Goal: Task Accomplishment & Management: Manage account settings

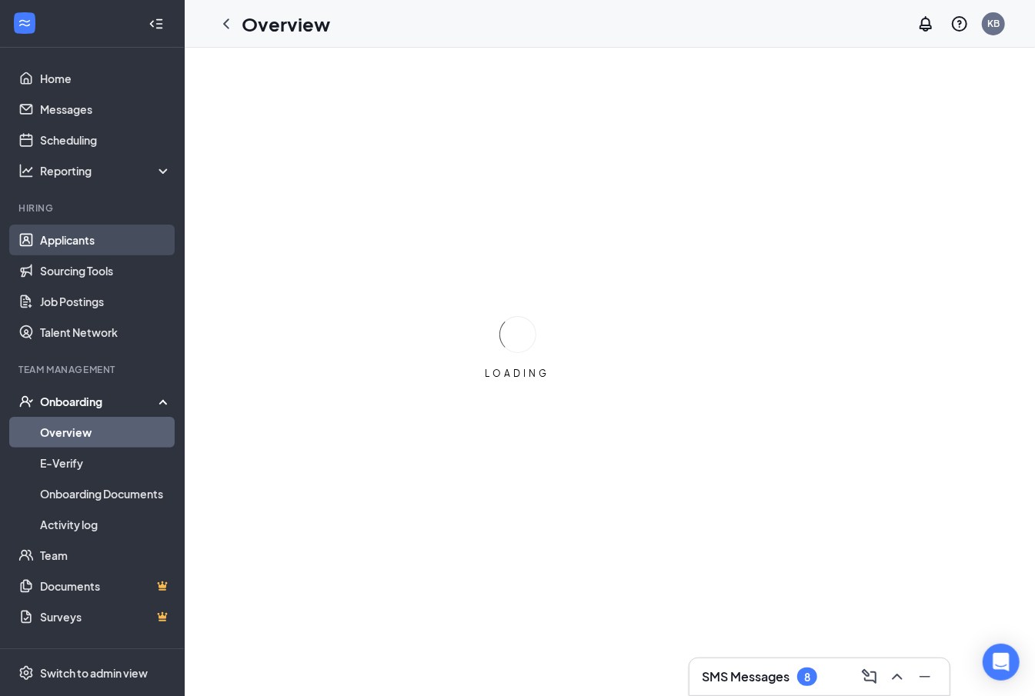
click at [127, 251] on link "Applicants" at bounding box center [106, 240] width 132 height 31
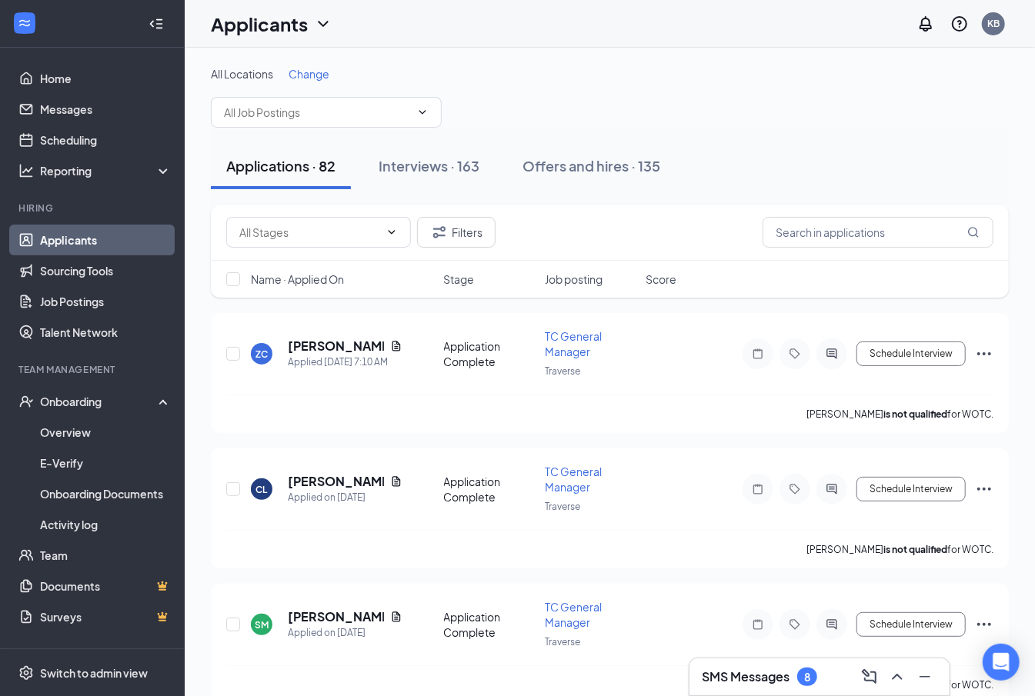
click at [297, 72] on span "Change" at bounding box center [309, 74] width 41 height 14
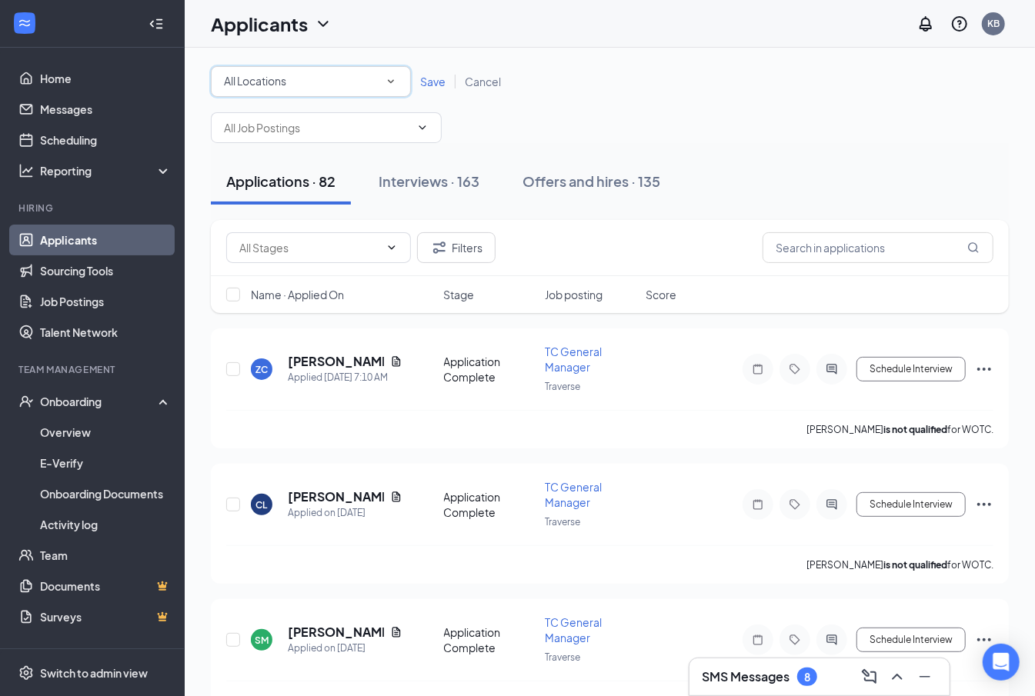
click at [303, 81] on div "All Locations" at bounding box center [311, 81] width 174 height 18
click at [283, 195] on div "Traverse" at bounding box center [310, 198] width 175 height 18
click at [441, 85] on span "Save" at bounding box center [432, 82] width 25 height 14
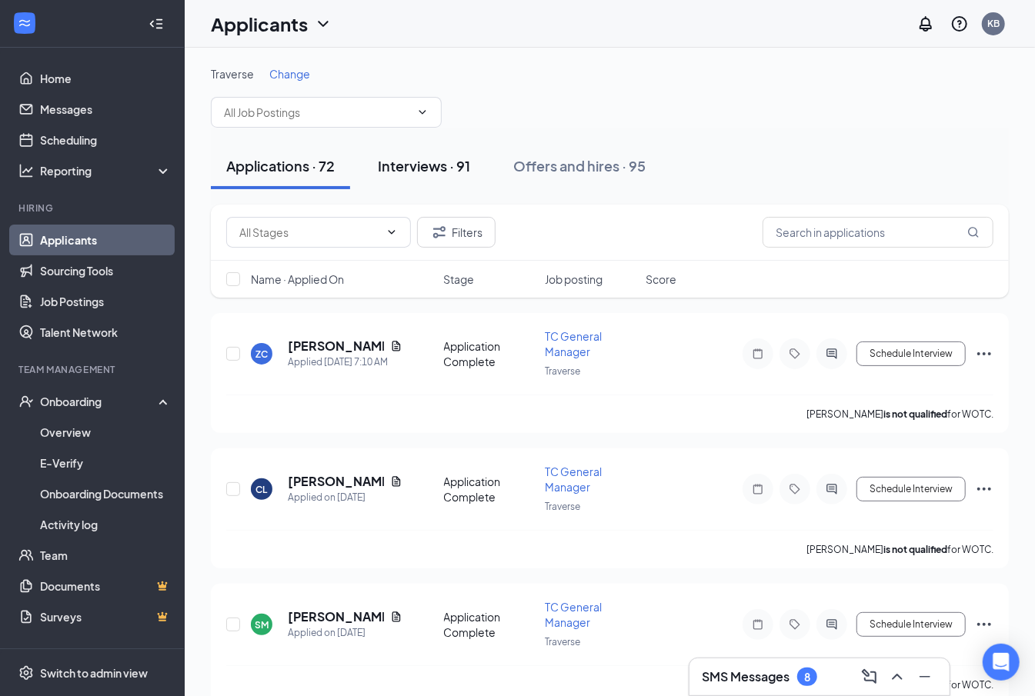
click at [449, 162] on div "Interviews · 91" at bounding box center [424, 165] width 92 height 19
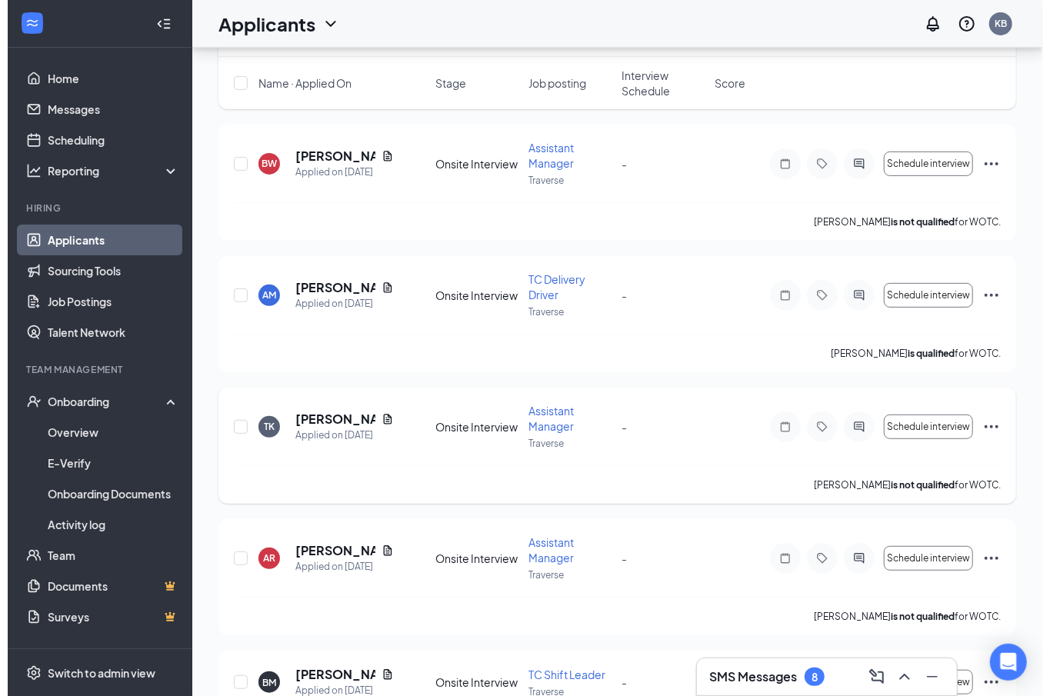
scroll to position [205, 0]
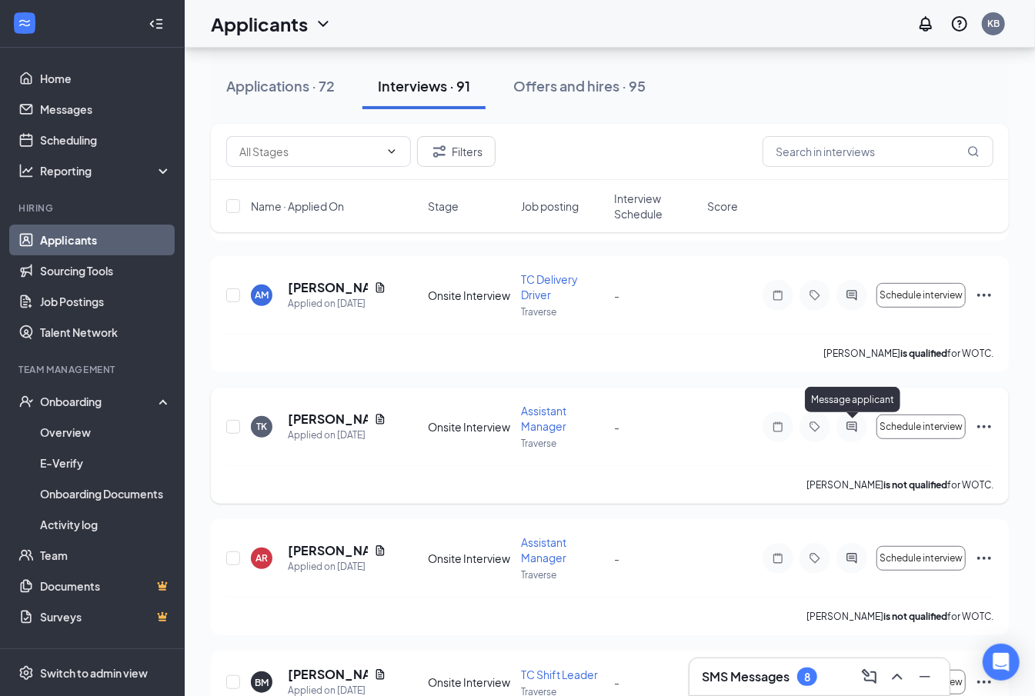
click at [856, 428] on icon "ActiveChat" at bounding box center [852, 427] width 18 height 12
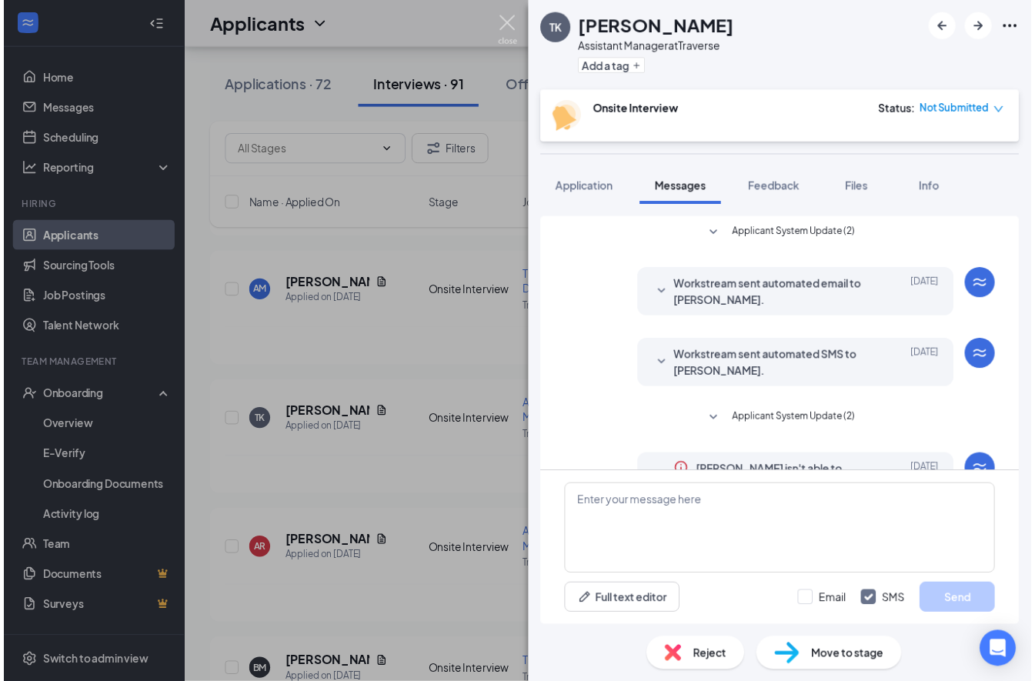
scroll to position [309, 0]
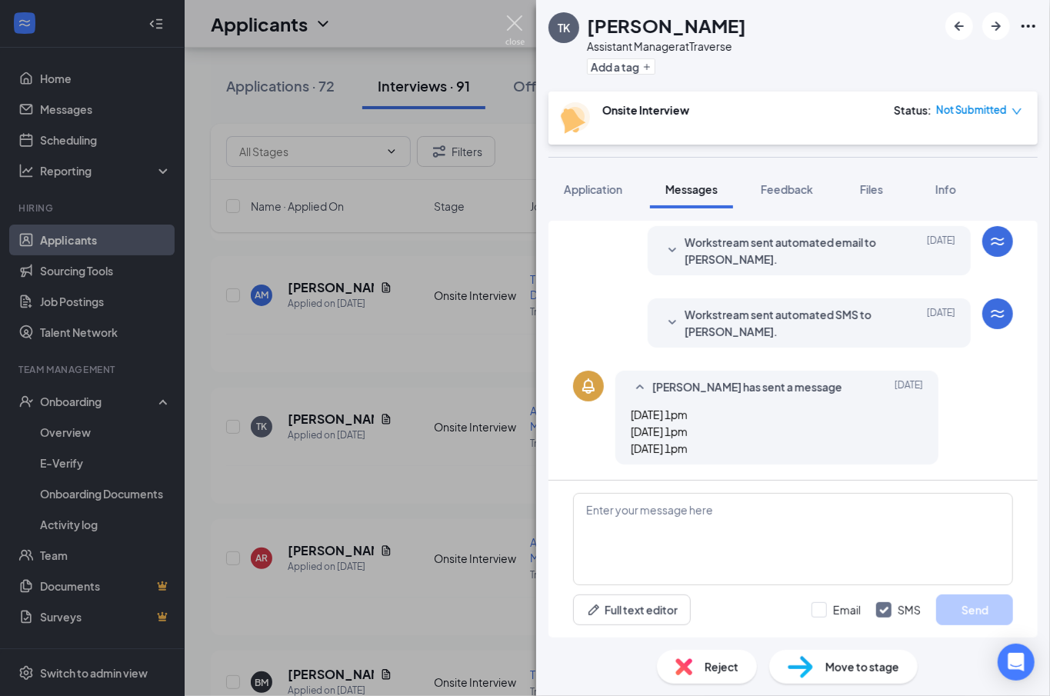
click at [519, 15] on img at bounding box center [515, 30] width 19 height 30
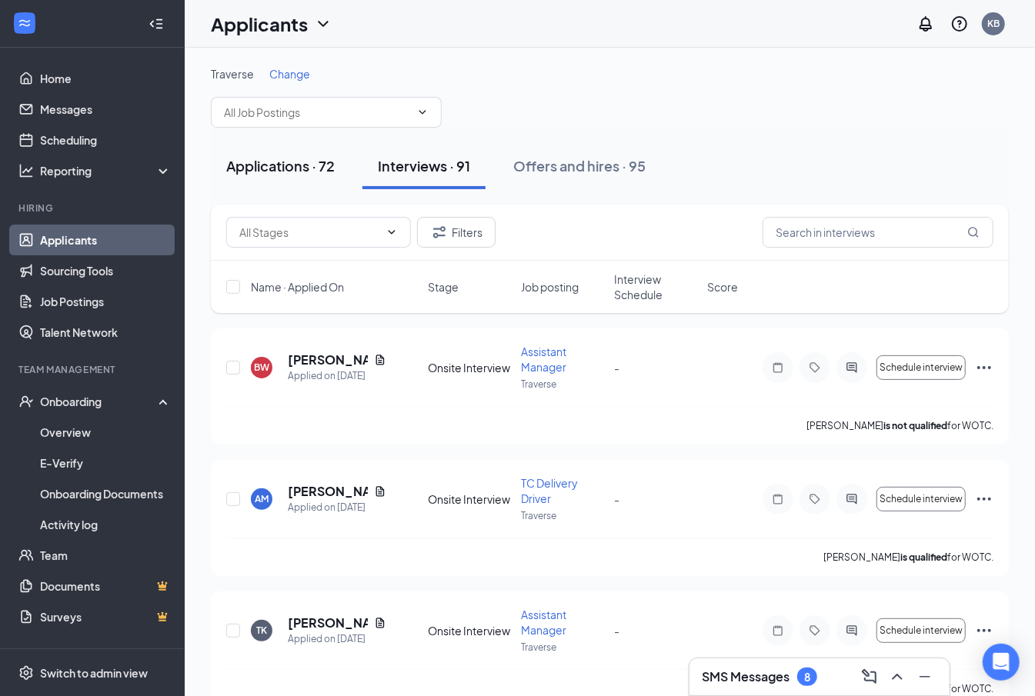
click at [280, 170] on div "Applications · 72" at bounding box center [280, 165] width 109 height 19
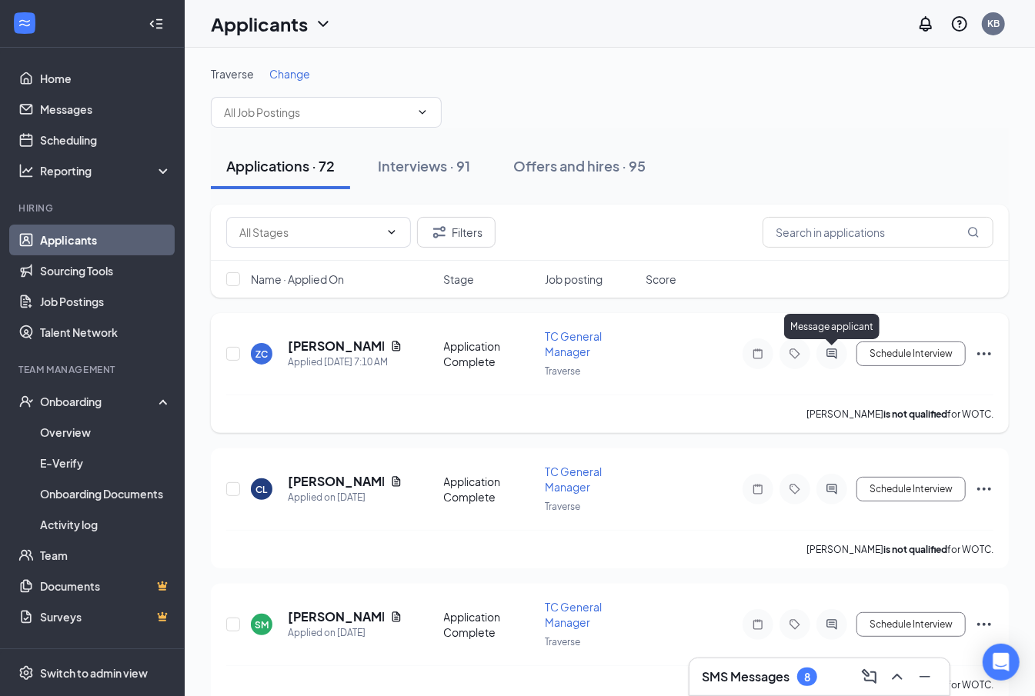
click at [832, 359] on icon "ActiveChat" at bounding box center [832, 354] width 18 height 12
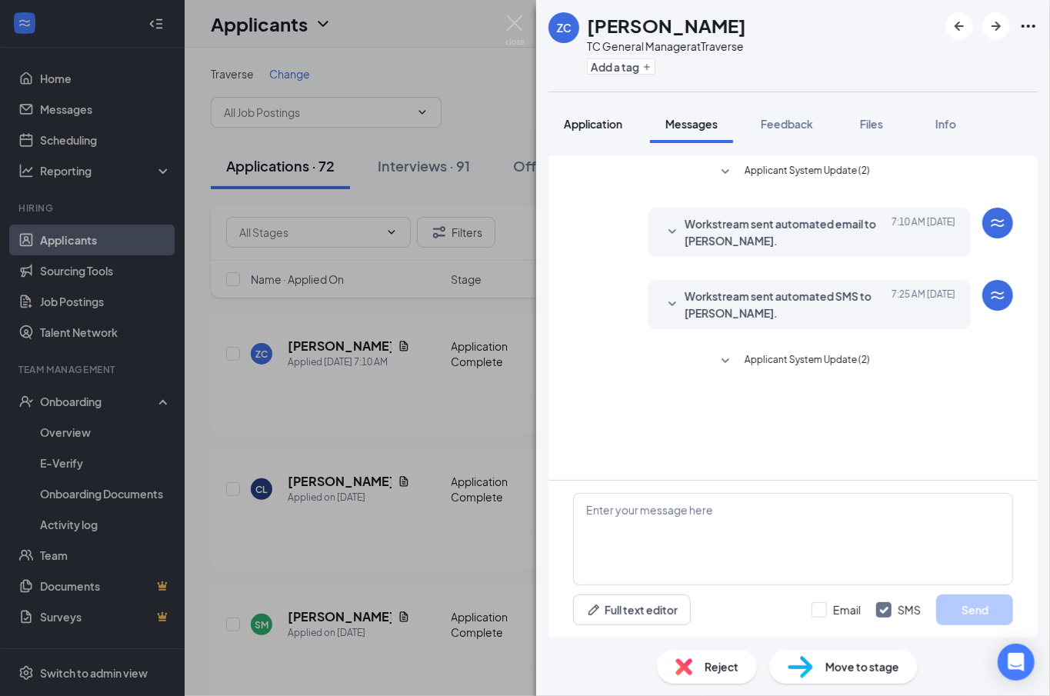
click at [585, 139] on button "Application" at bounding box center [593, 124] width 89 height 38
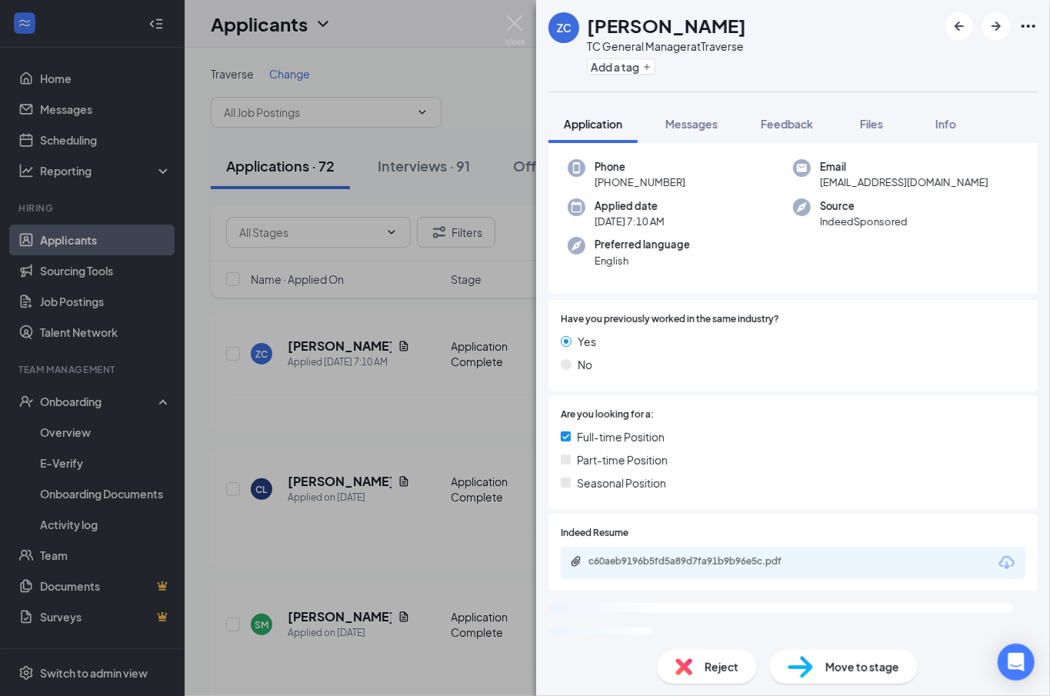
scroll to position [102, 0]
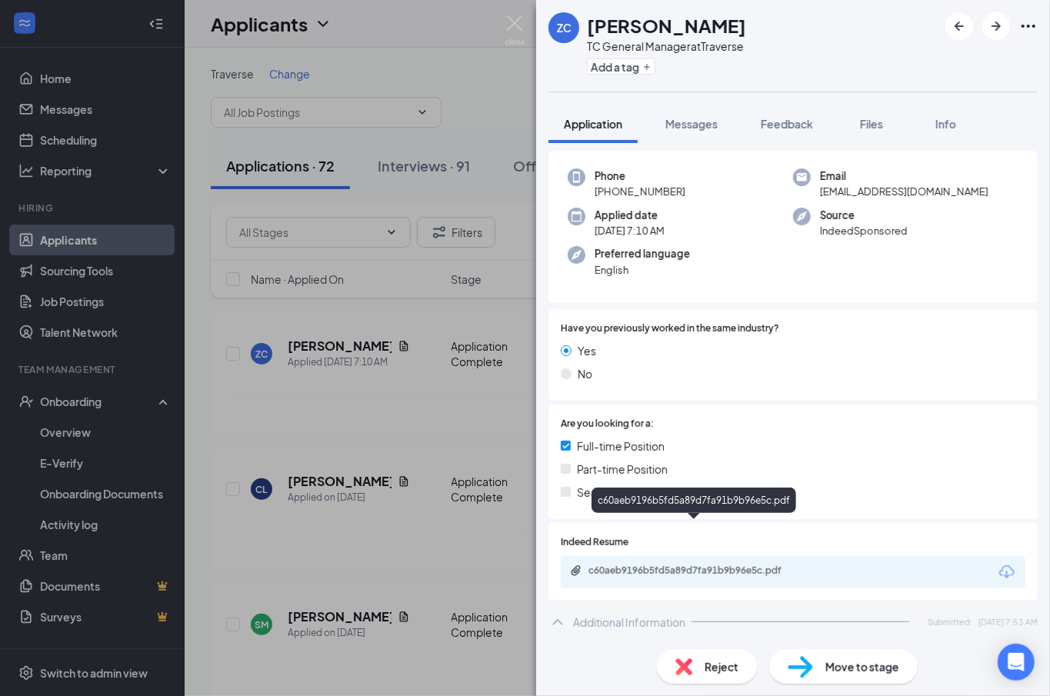
drag, startPoint x: 647, startPoint y: 529, endPoint x: 656, endPoint y: 533, distance: 9.7
click at [647, 565] on div "c60aeb9196b5fd5a89d7fa91b9b96e5c.pdf" at bounding box center [696, 571] width 215 height 12
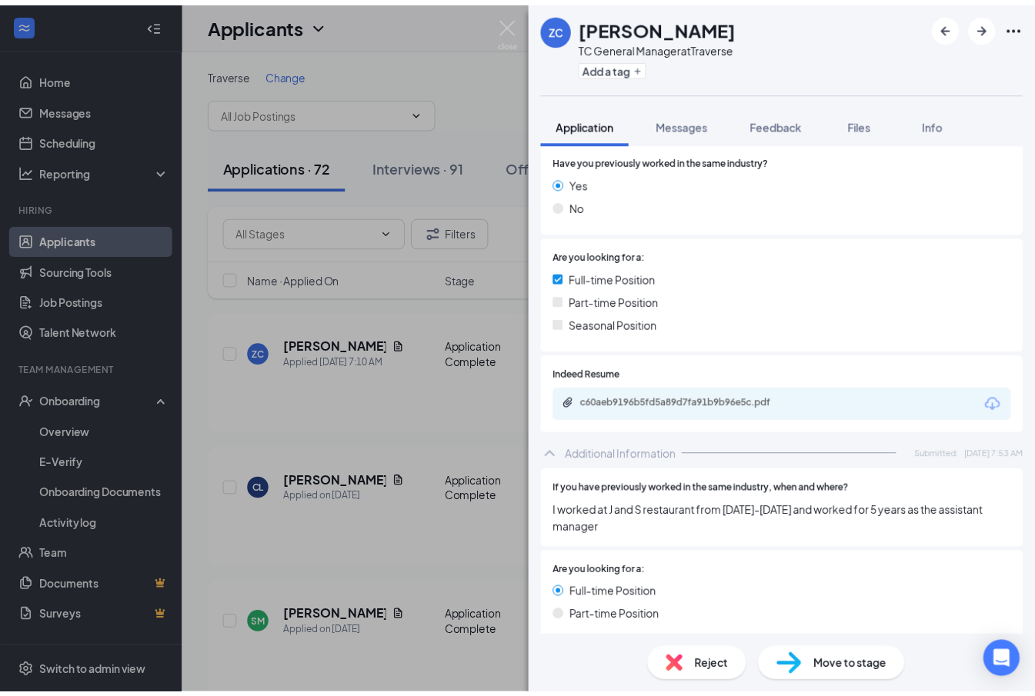
scroll to position [99, 0]
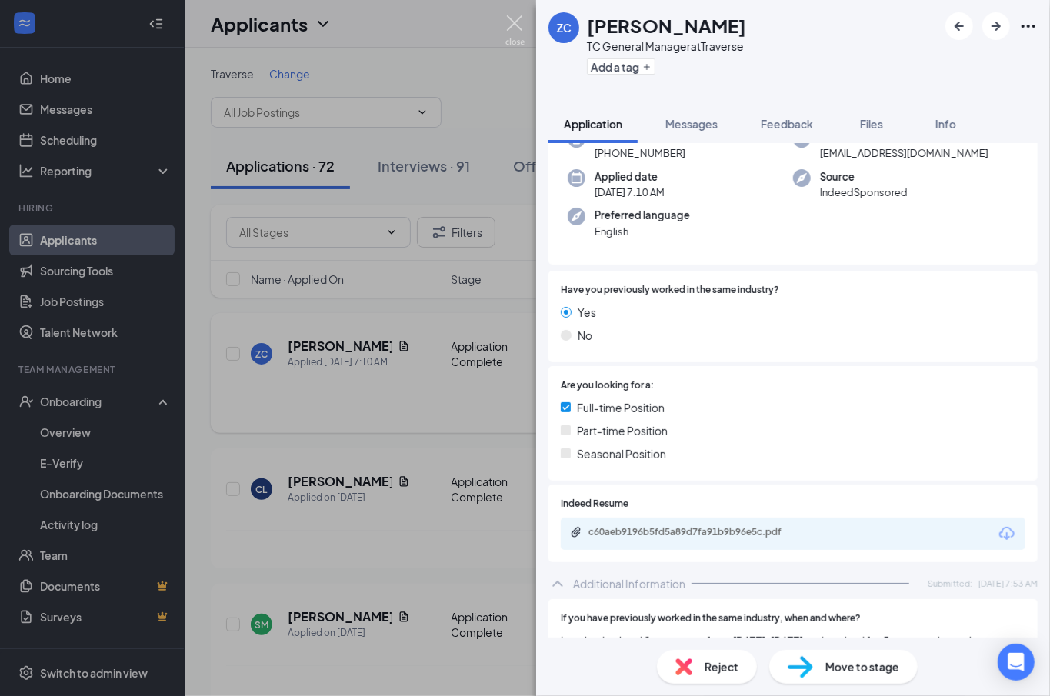
drag, startPoint x: 511, startPoint y: 16, endPoint x: 703, endPoint y: 386, distance: 416.1
click at [511, 16] on img at bounding box center [515, 30] width 19 height 30
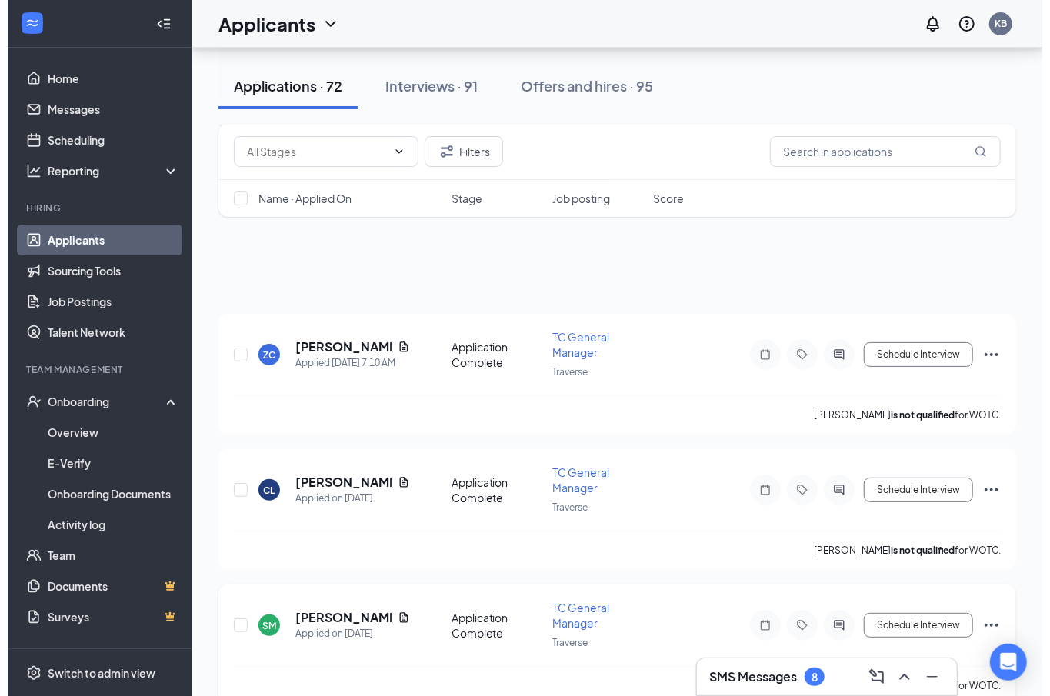
scroll to position [102, 0]
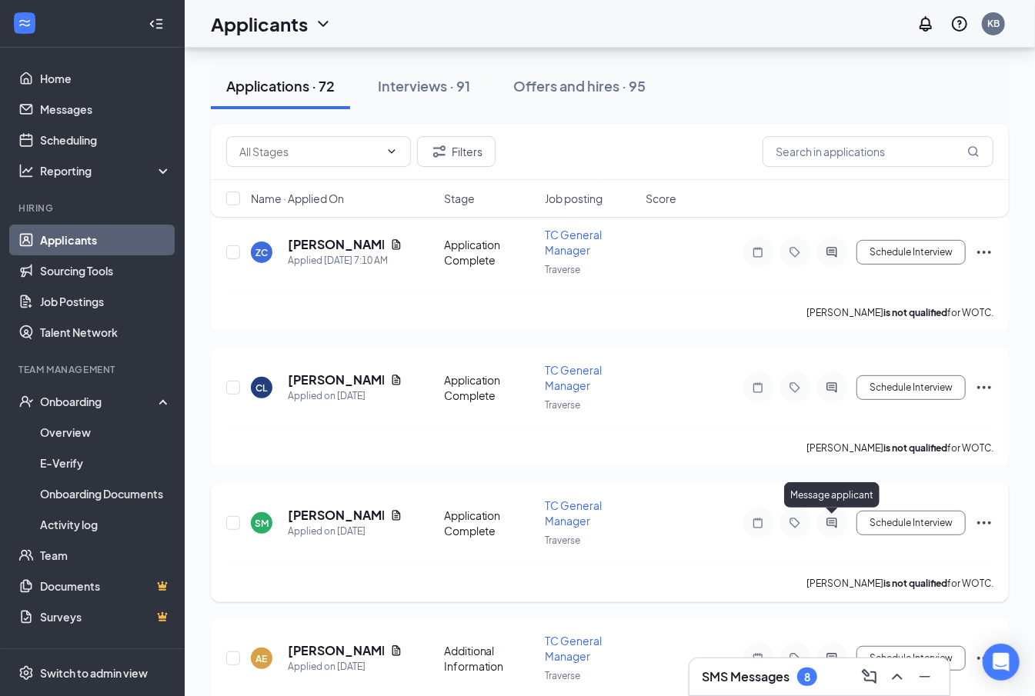
click at [836, 519] on icon "ActiveChat" at bounding box center [832, 523] width 10 height 10
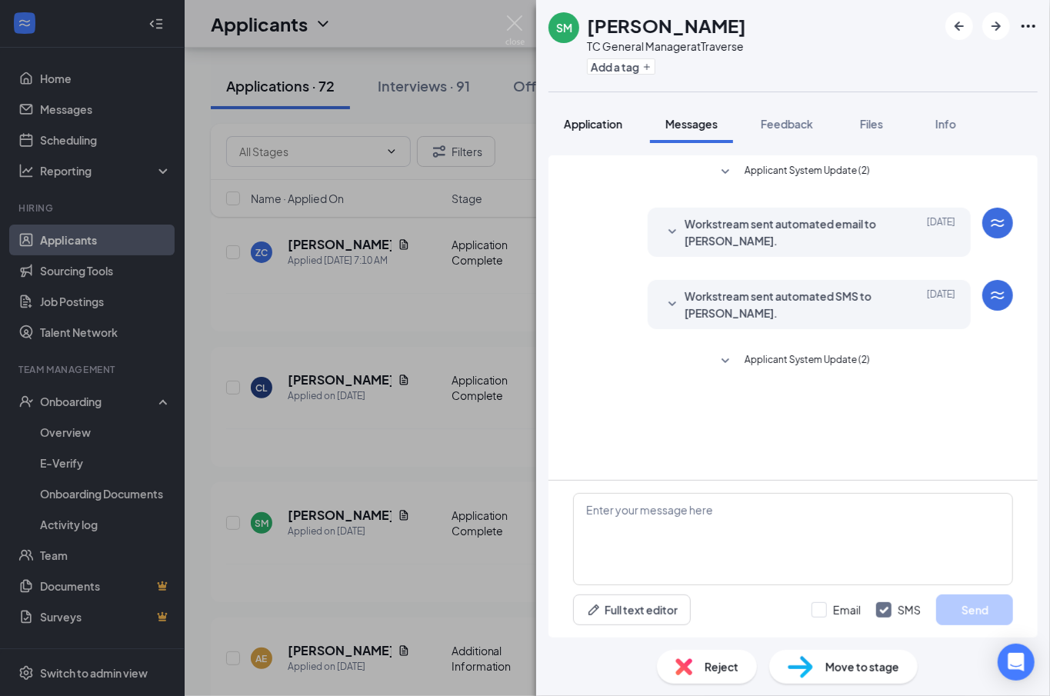
click at [604, 124] on span "Application" at bounding box center [593, 124] width 58 height 14
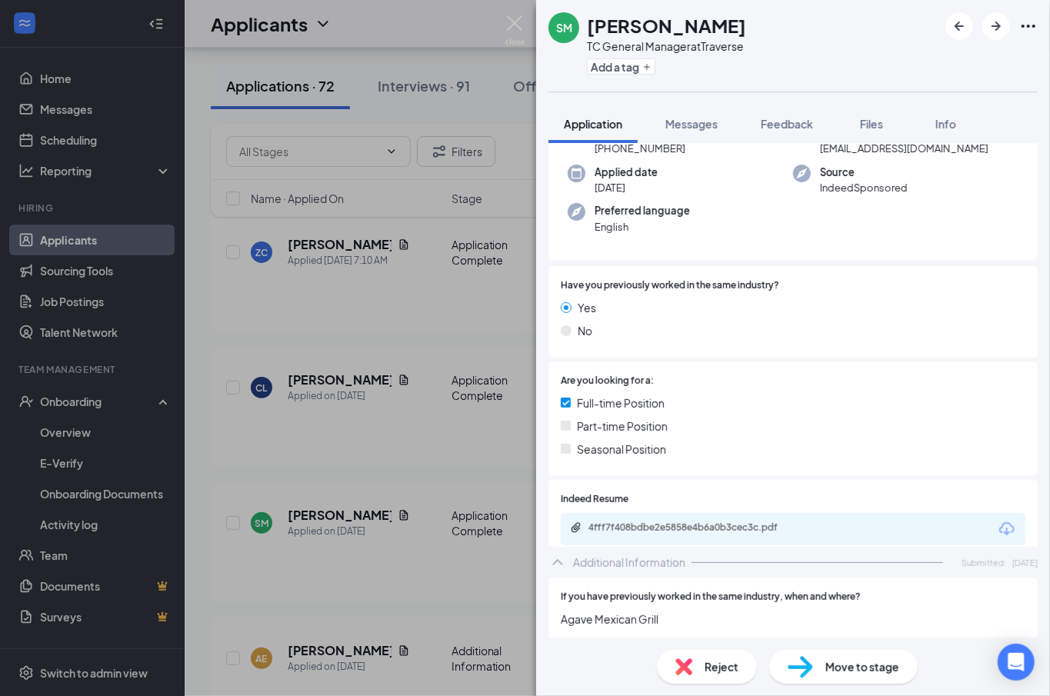
scroll to position [205, 0]
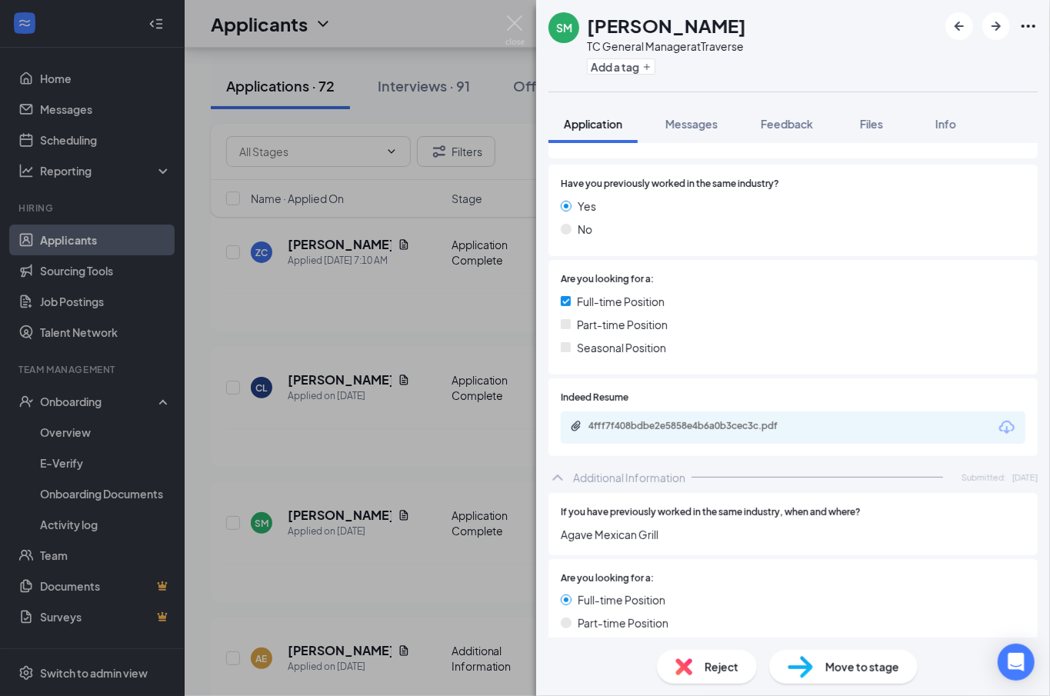
click at [646, 432] on div "4fff7f408bdbe2e5858e4b6a0b3cec3c.pdf" at bounding box center [696, 426] width 215 height 12
click at [514, 25] on img at bounding box center [515, 30] width 19 height 30
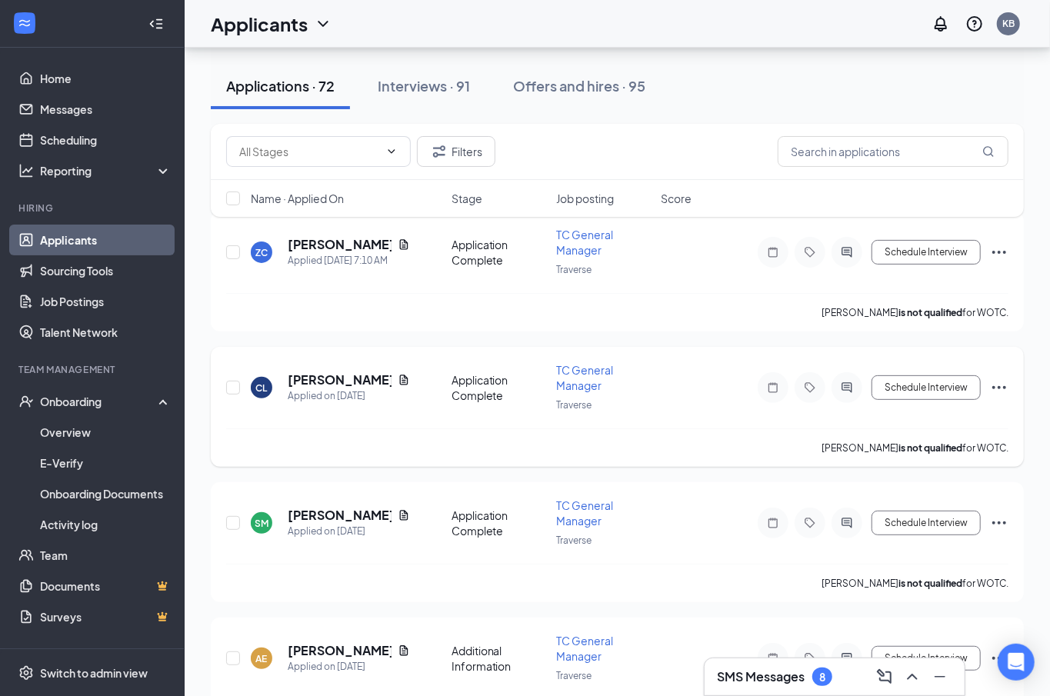
click at [850, 452] on p "[PERSON_NAME] is not qualified for WOTC." at bounding box center [915, 448] width 187 height 13
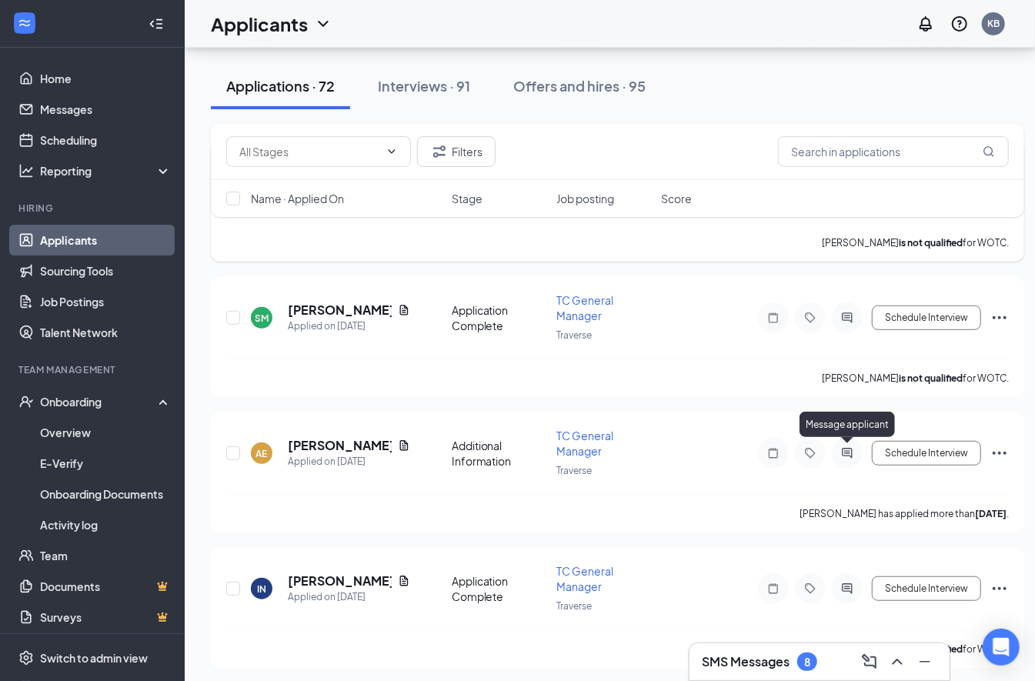
click at [850, 452] on icon "ActiveChat" at bounding box center [847, 453] width 18 height 12
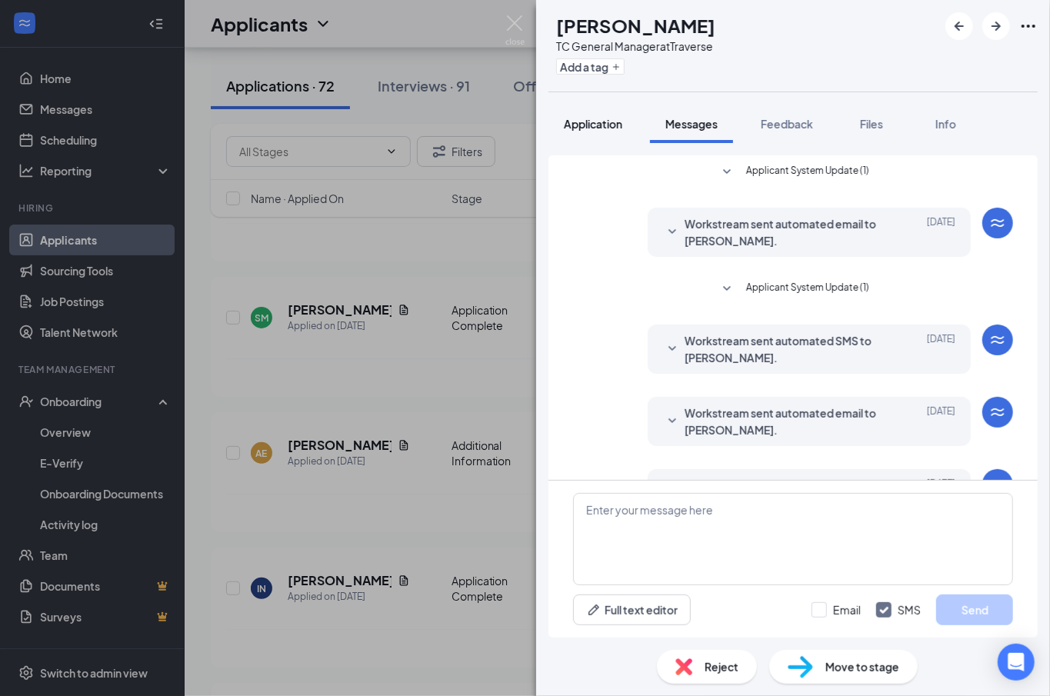
scroll to position [199, 0]
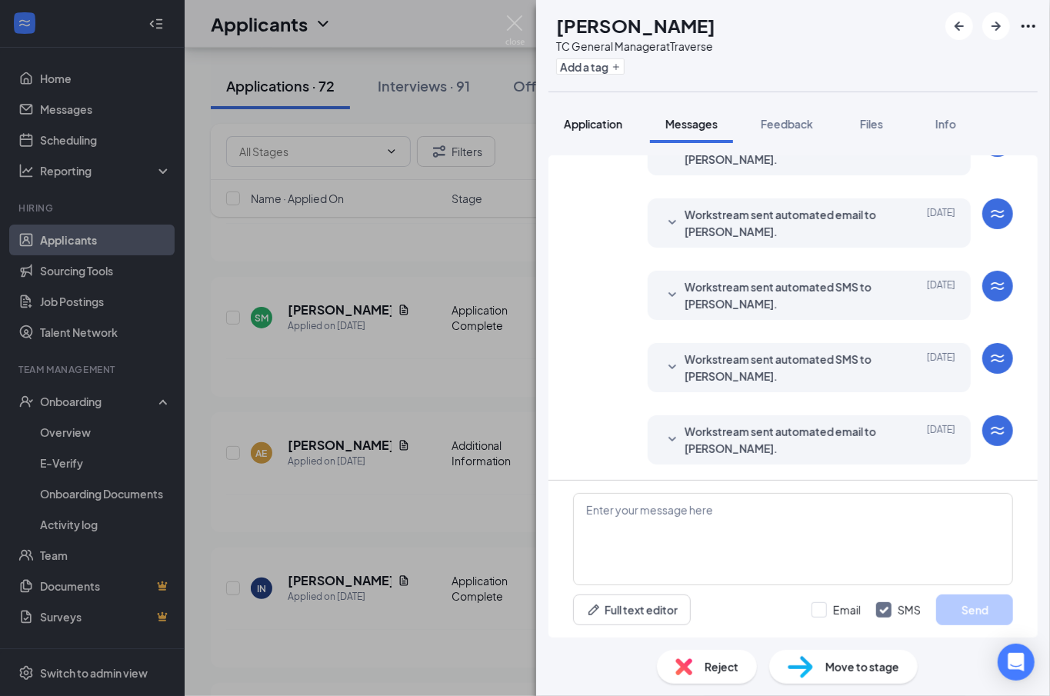
click at [607, 130] on span "Application" at bounding box center [593, 124] width 58 height 14
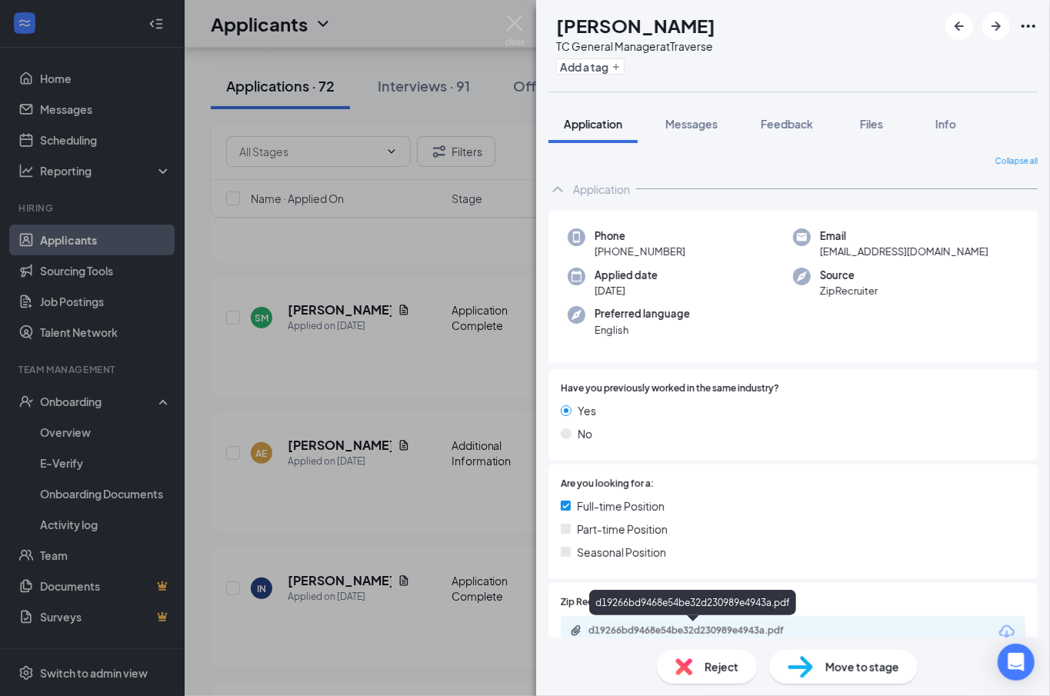
click at [668, 625] on div "d19266bd9468e54be32d230989e4943a.pdf" at bounding box center [696, 631] width 215 height 12
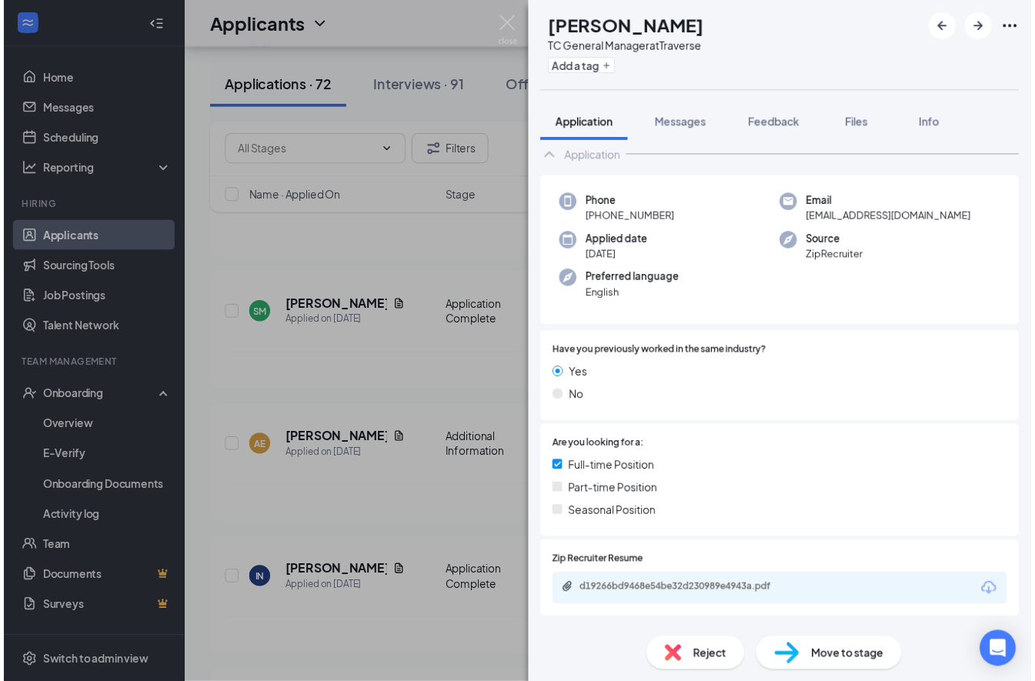
scroll to position [59, 0]
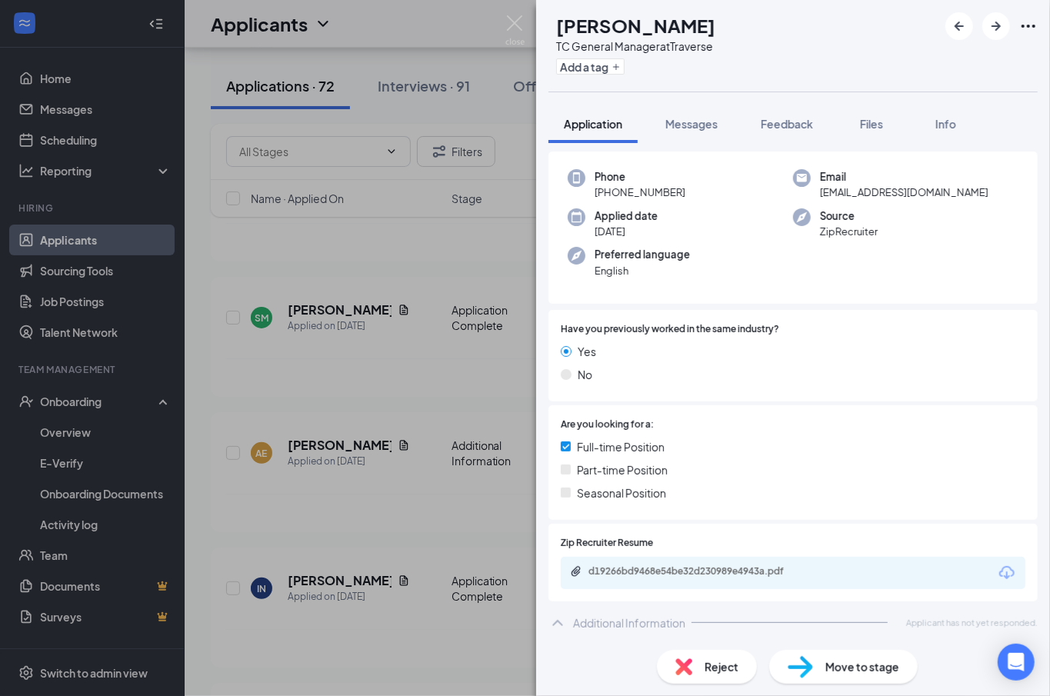
click at [512, 14] on div "AE [PERSON_NAME] TC General Manager at Traverse Add a tag Application Messages …" at bounding box center [525, 348] width 1050 height 696
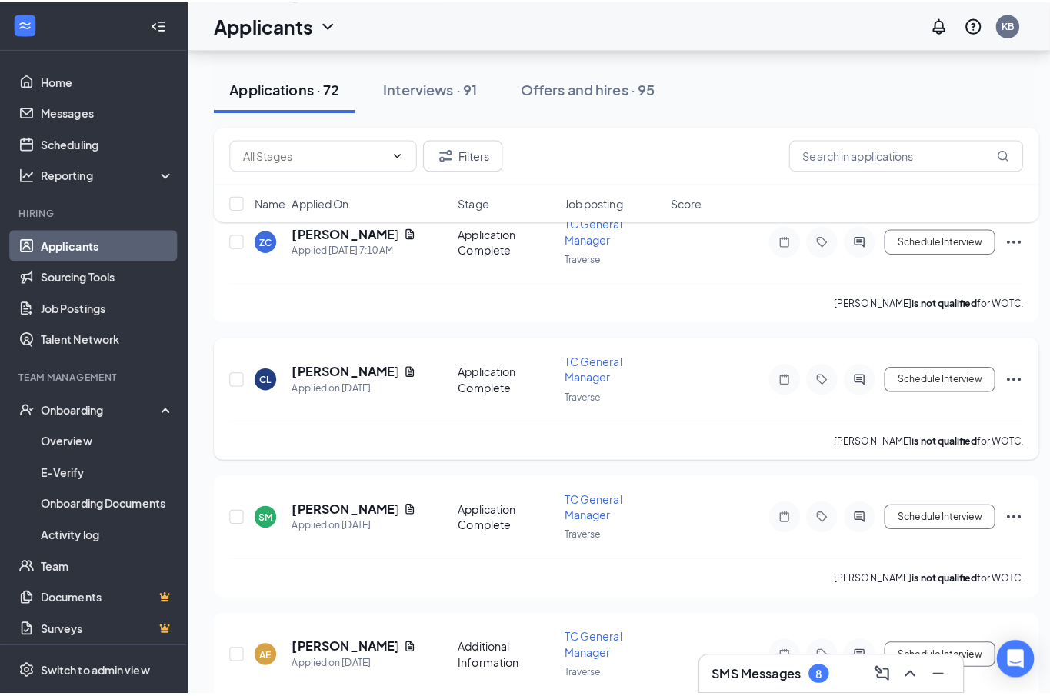
scroll to position [102, 0]
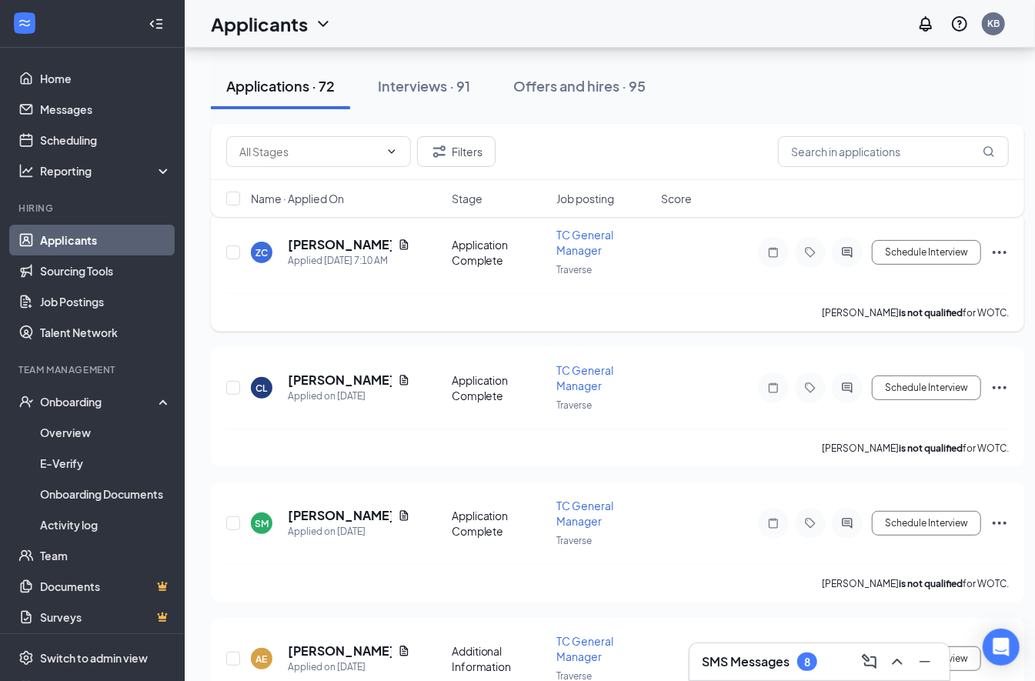
click at [850, 255] on icon "ActiveChat" at bounding box center [848, 252] width 10 height 10
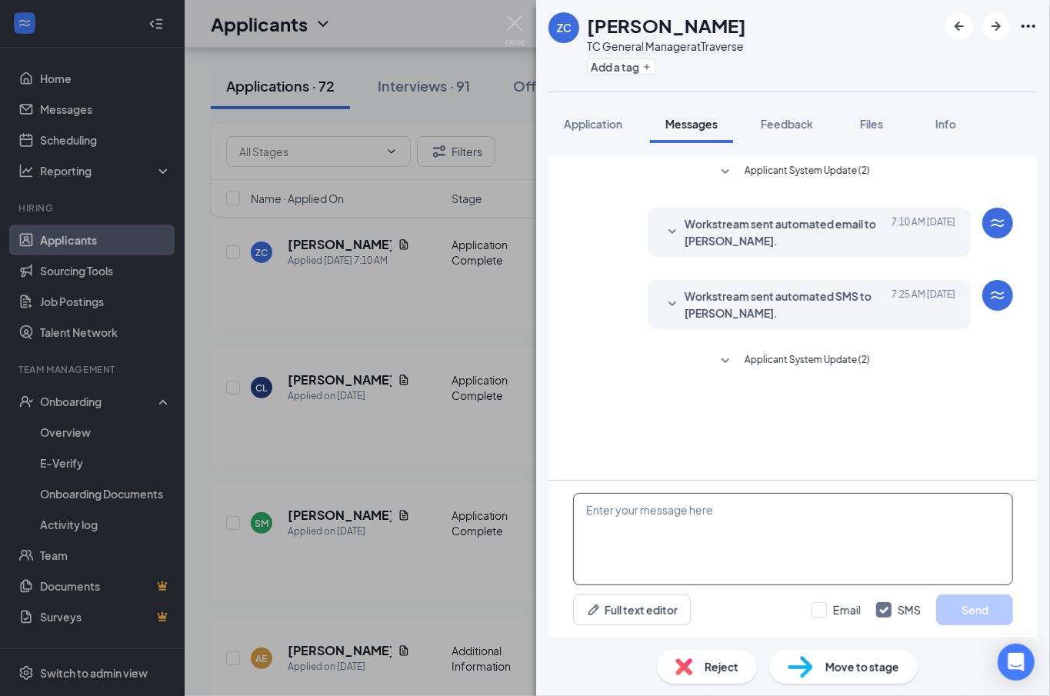
click at [731, 576] on textarea at bounding box center [793, 539] width 440 height 92
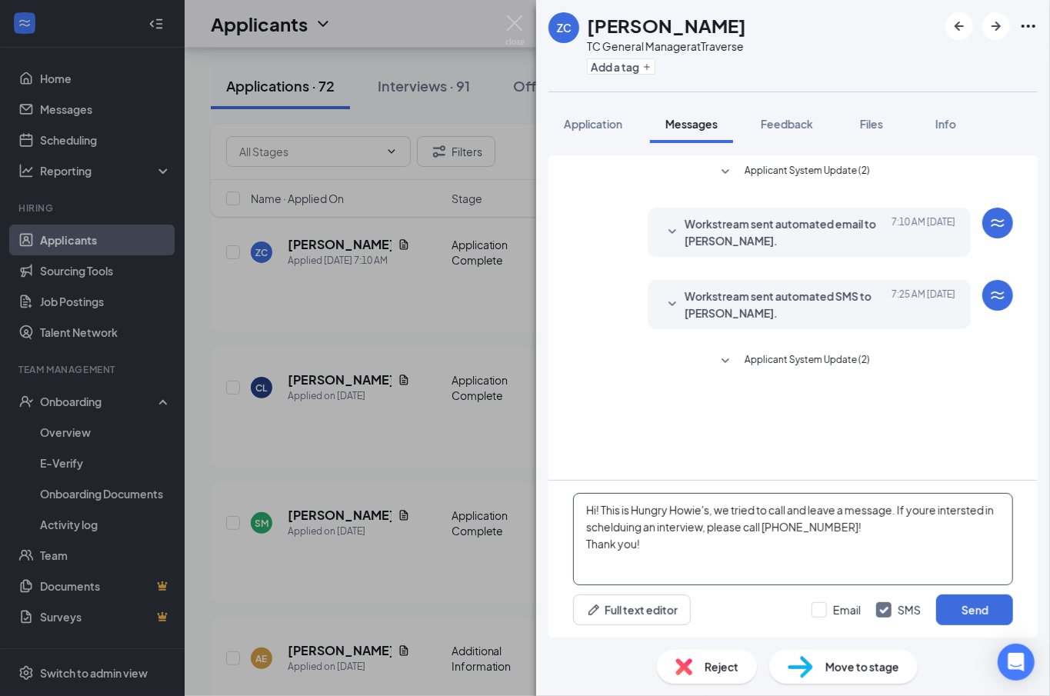
drag, startPoint x: 953, startPoint y: 520, endPoint x: 927, endPoint y: 545, distance: 35.9
click at [927, 545] on textarea "Hi! This is Hungry Howie's, we tried to call and leave a message. If youre inte…" at bounding box center [793, 539] width 440 height 92
drag, startPoint x: 970, startPoint y: 520, endPoint x: 920, endPoint y: 543, distance: 55.1
click at [920, 543] on textarea "Hi! This is Hungry Howie's, we tried to call and leave a message. If you're int…" at bounding box center [793, 539] width 440 height 92
click at [963, 512] on textarea "Hi! This is Hungry Howie's, we tried to call and leave a message. If you're int…" at bounding box center [793, 539] width 440 height 92
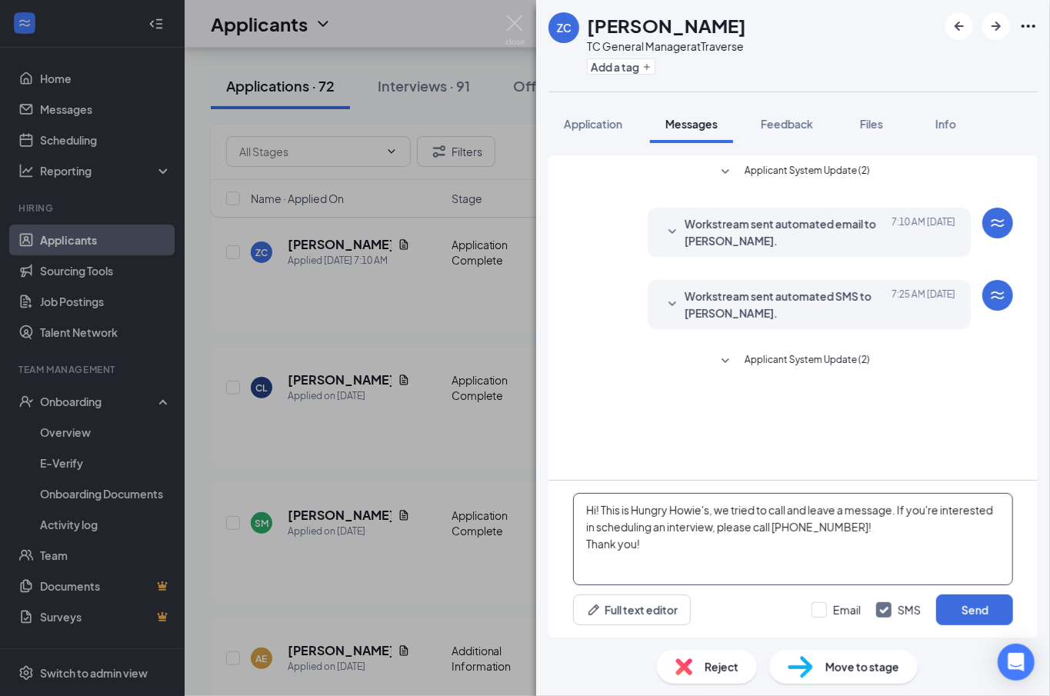
click at [710, 549] on textarea "Hi! This is Hungry Howie's, we tried to call and leave a message. If you're int…" at bounding box center [793, 539] width 440 height 92
type textarea "Hi! This is Hungry Howie's, we tried to call and leave a message. If you're int…"
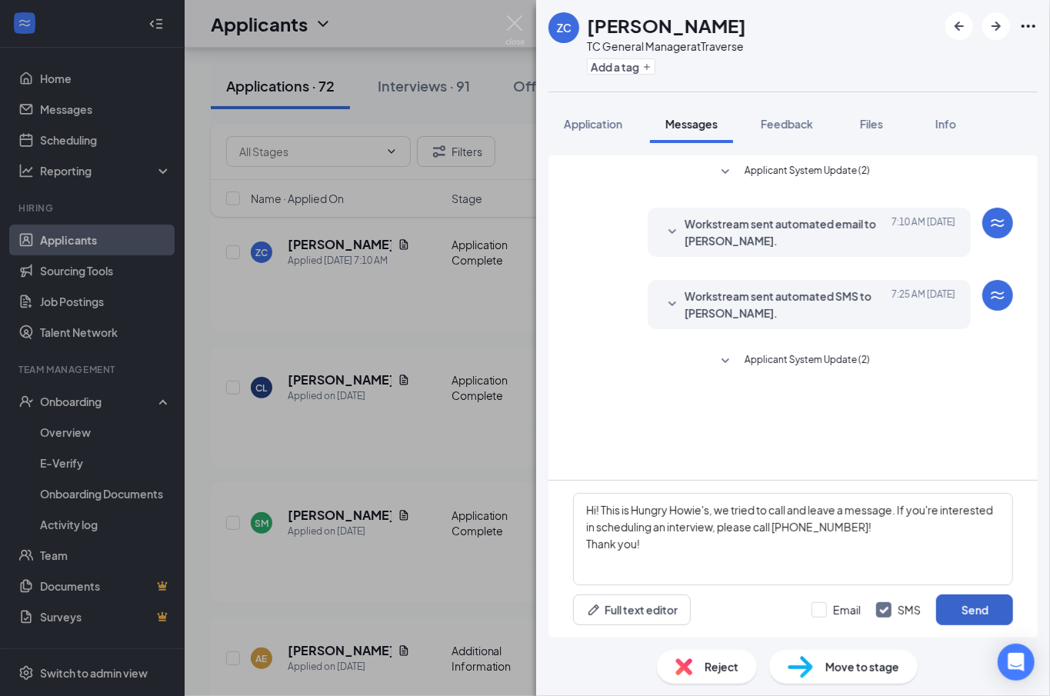
click at [995, 614] on button "Send" at bounding box center [975, 610] width 77 height 31
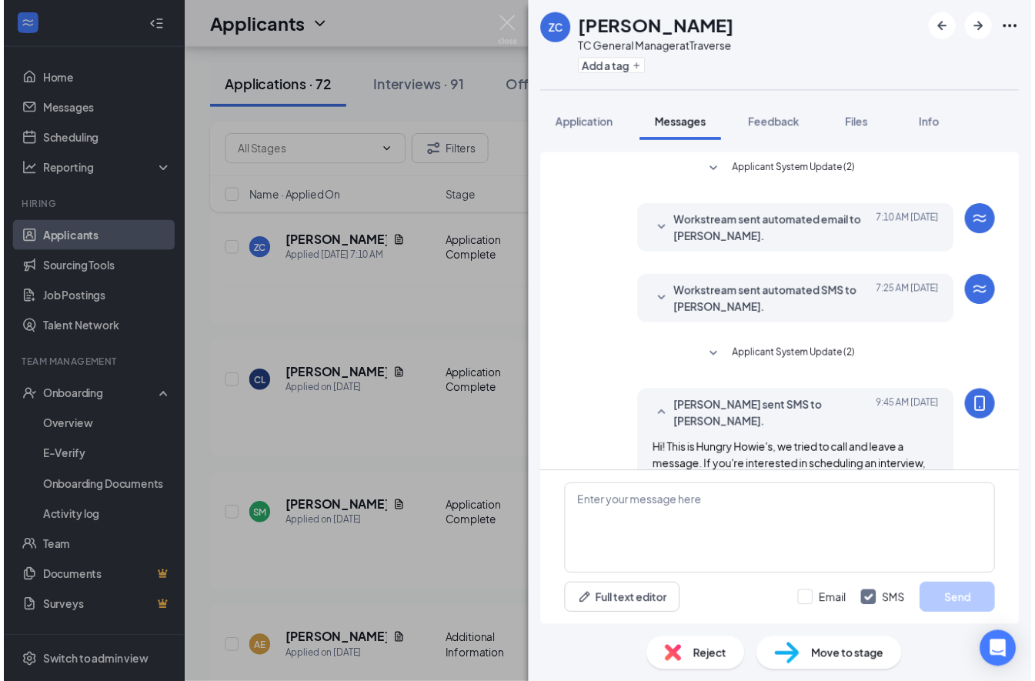
scroll to position [44, 0]
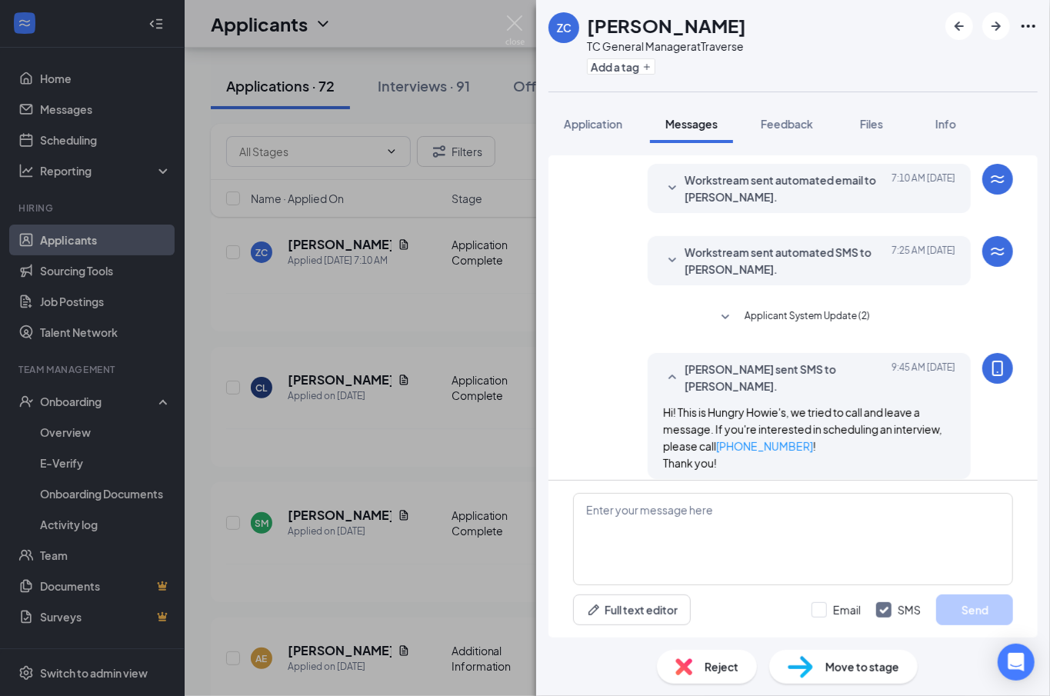
click at [503, 32] on div "ZC [PERSON_NAME] TC General Manager at Traverse Add a tag Application Messages …" at bounding box center [525, 348] width 1050 height 696
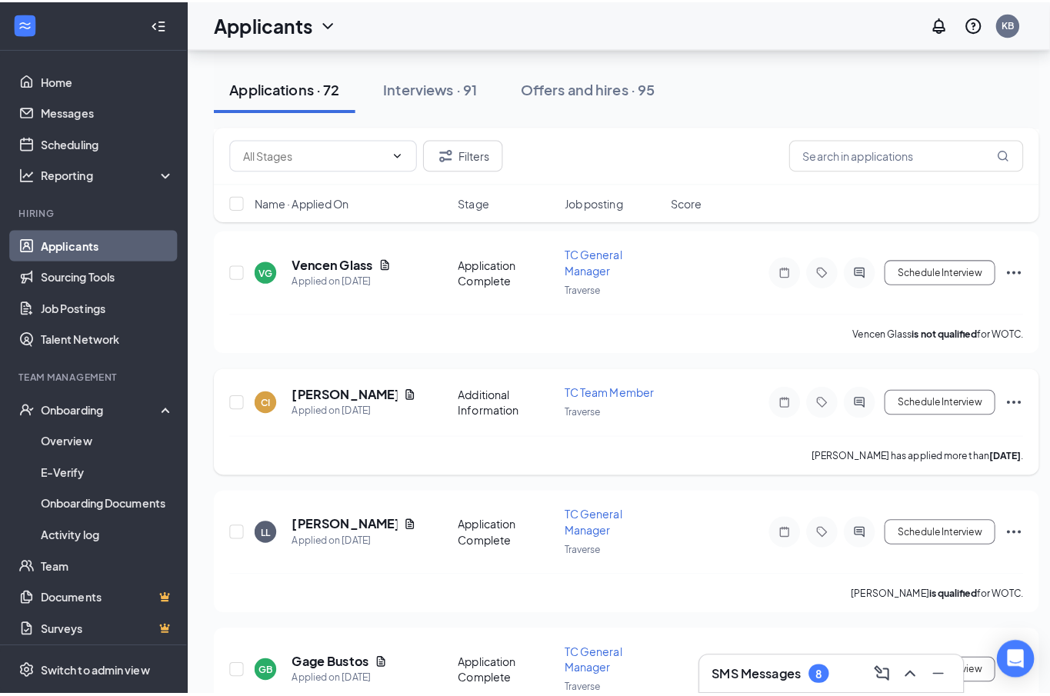
scroll to position [820, 0]
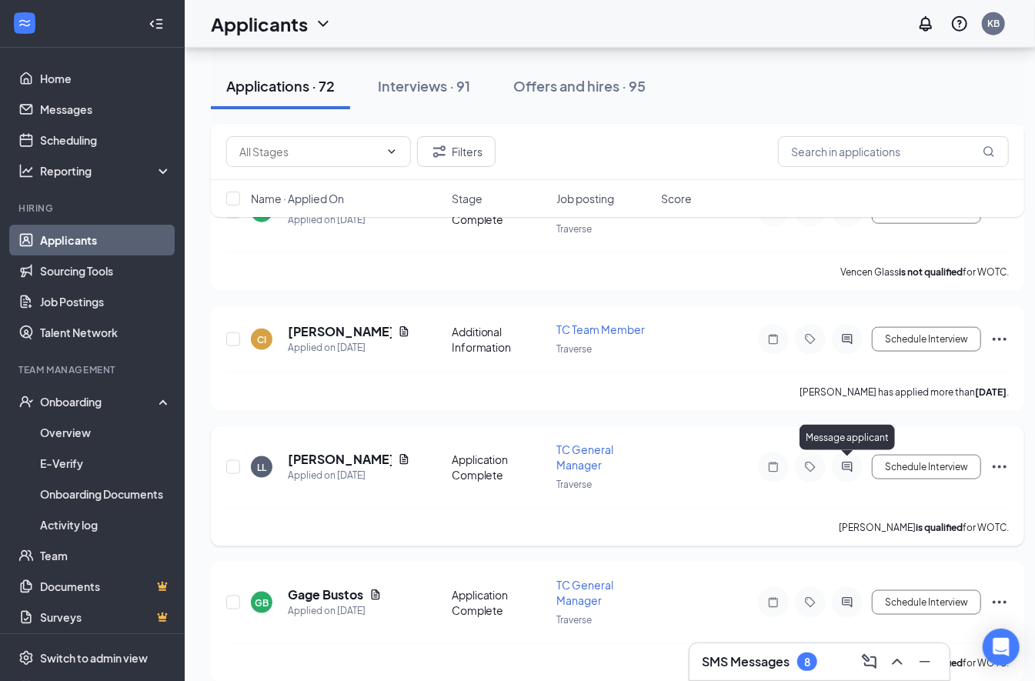
click at [856, 466] on icon "ActiveChat" at bounding box center [847, 467] width 18 height 12
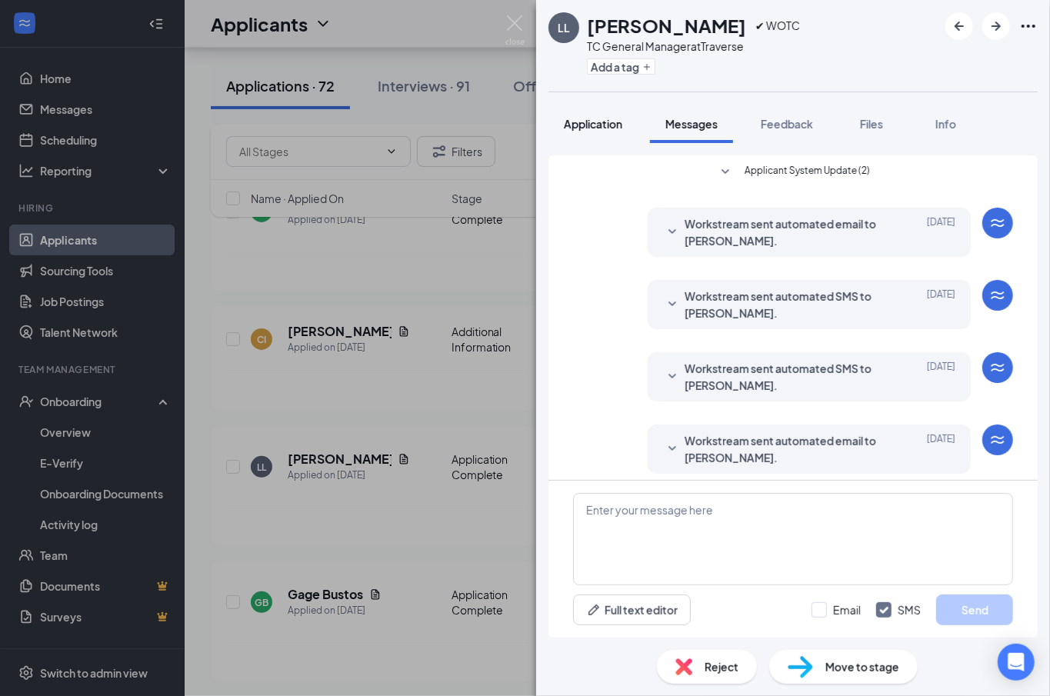
scroll to position [54, 0]
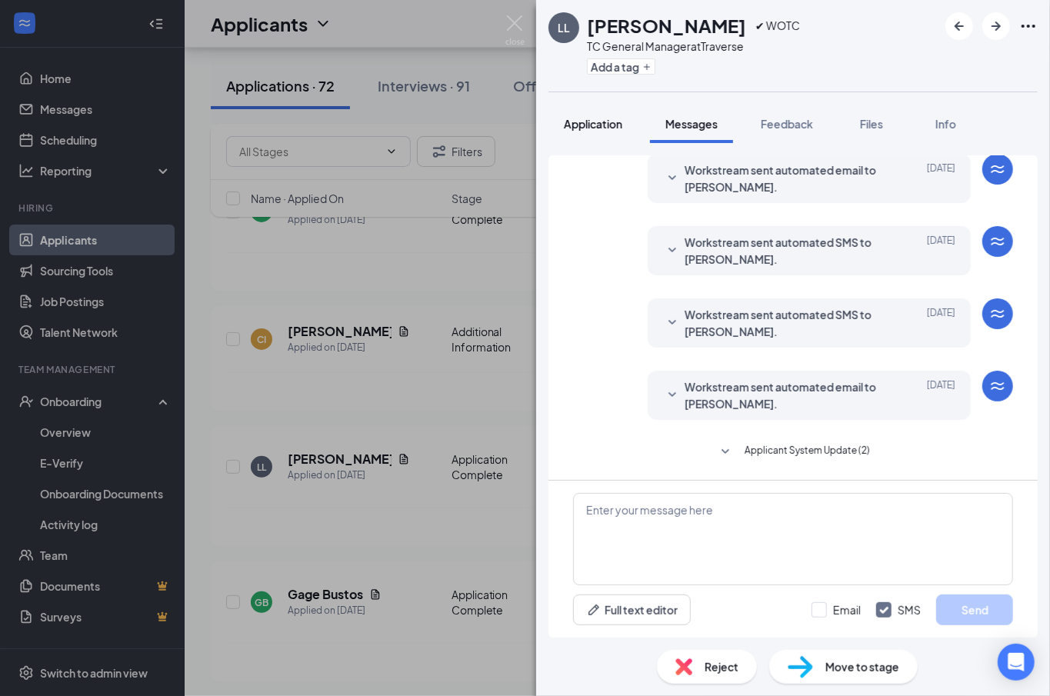
click at [603, 124] on span "Application" at bounding box center [593, 124] width 58 height 14
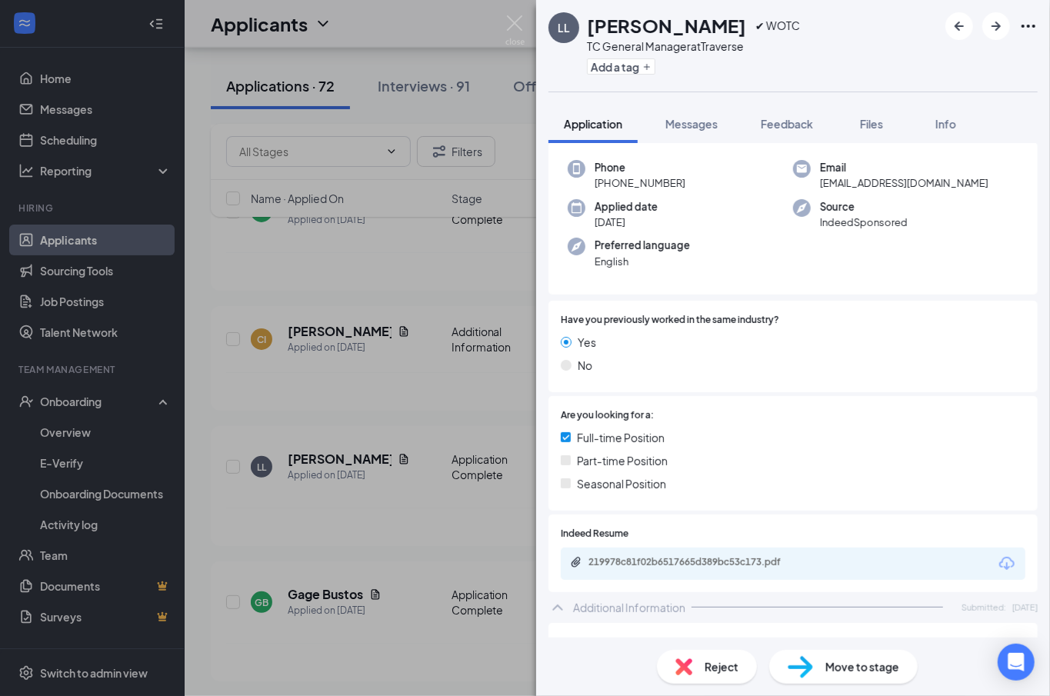
scroll to position [102, 0]
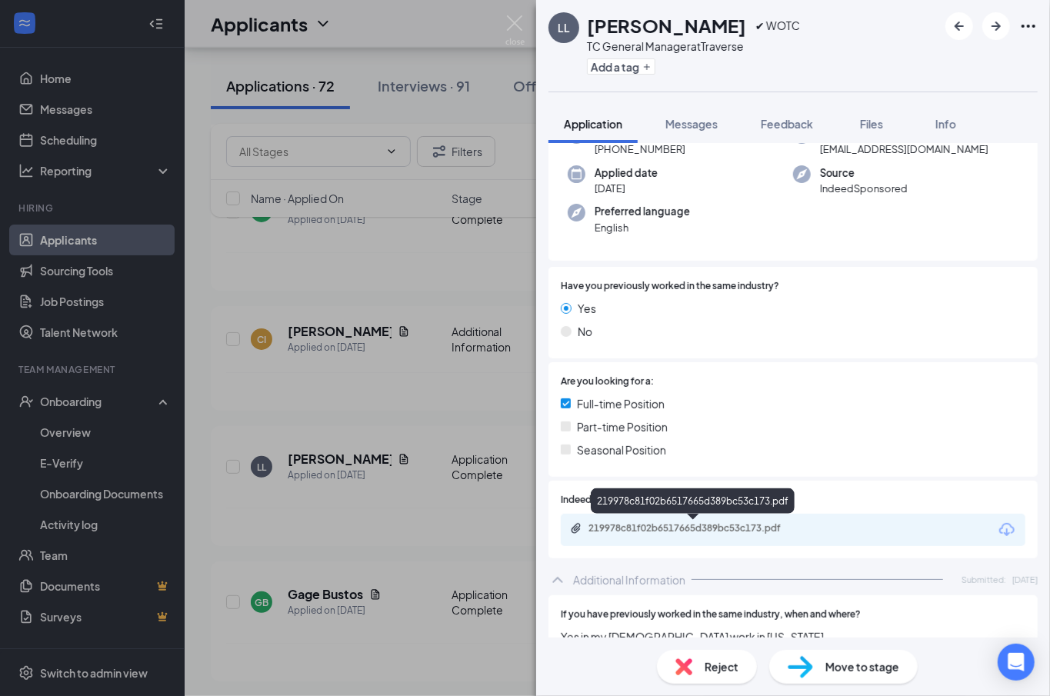
click at [721, 528] on div "219978c81f02b6517665d389bc53c173.pdf" at bounding box center [696, 529] width 215 height 12
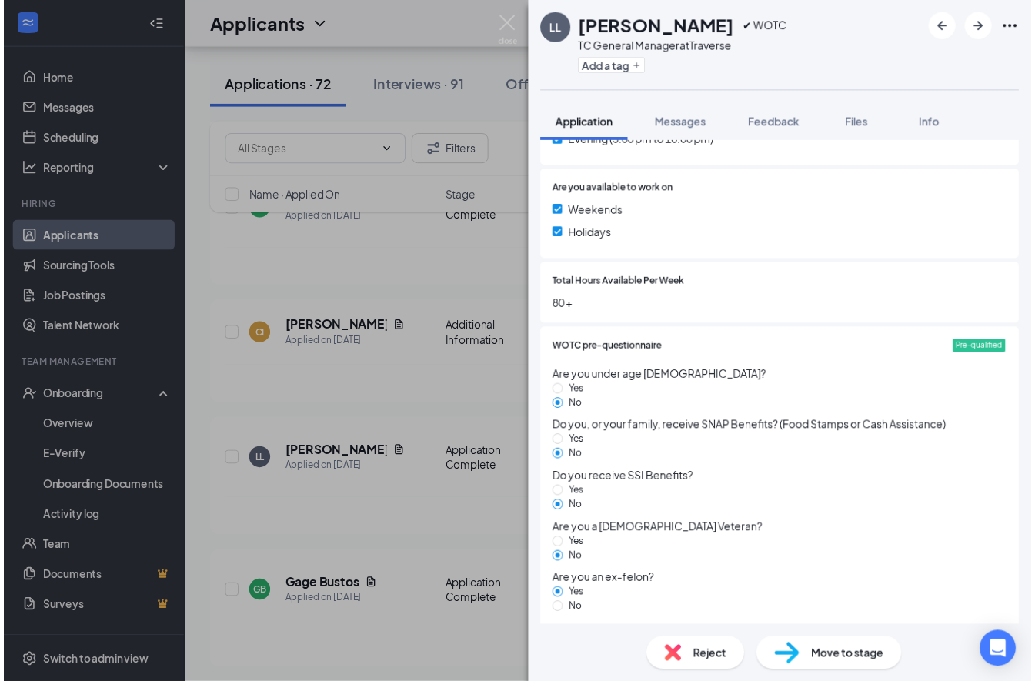
scroll to position [1026, 0]
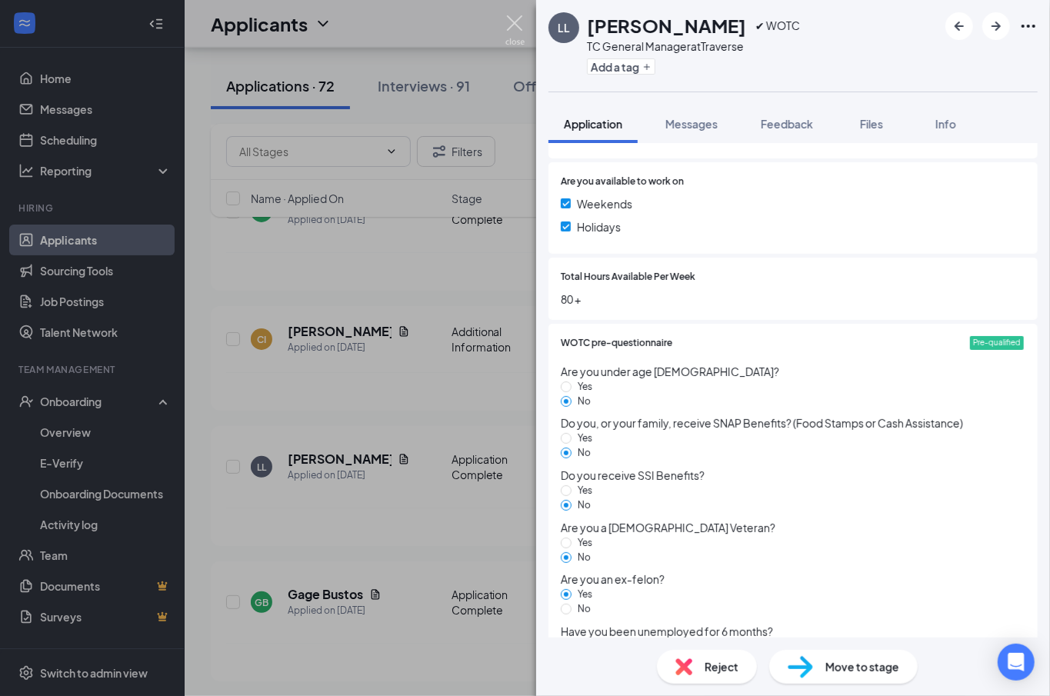
click at [515, 22] on img at bounding box center [515, 30] width 19 height 30
